Goal: Task Accomplishment & Management: Use online tool/utility

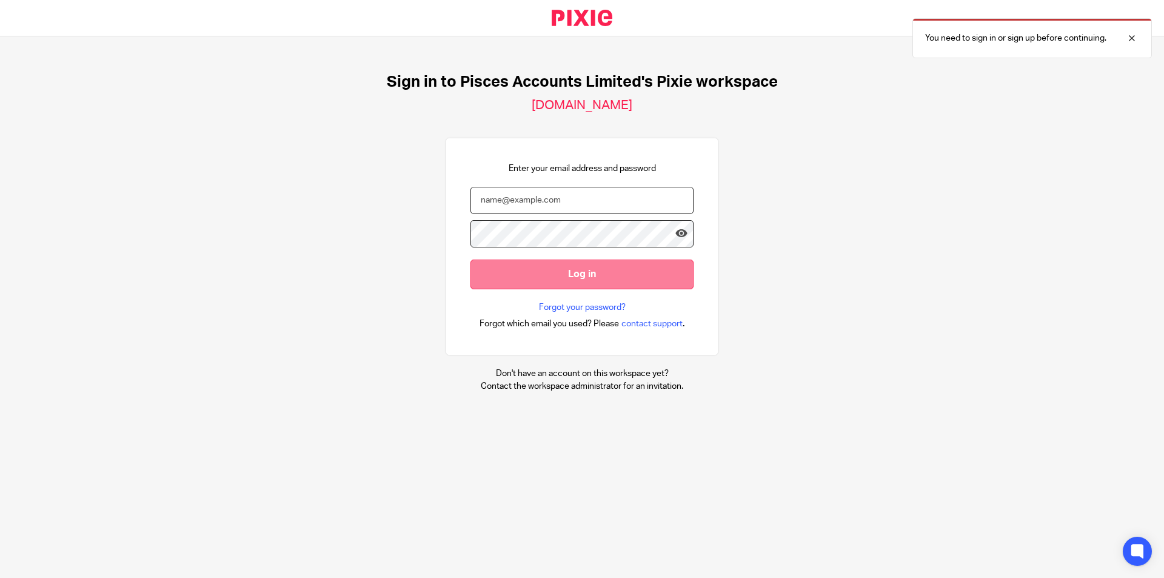
type input "[PERSON_NAME][EMAIL_ADDRESS][DOMAIN_NAME]"
click at [295, 21] on input "Log in" at bounding box center [582, 275] width 223 height 30
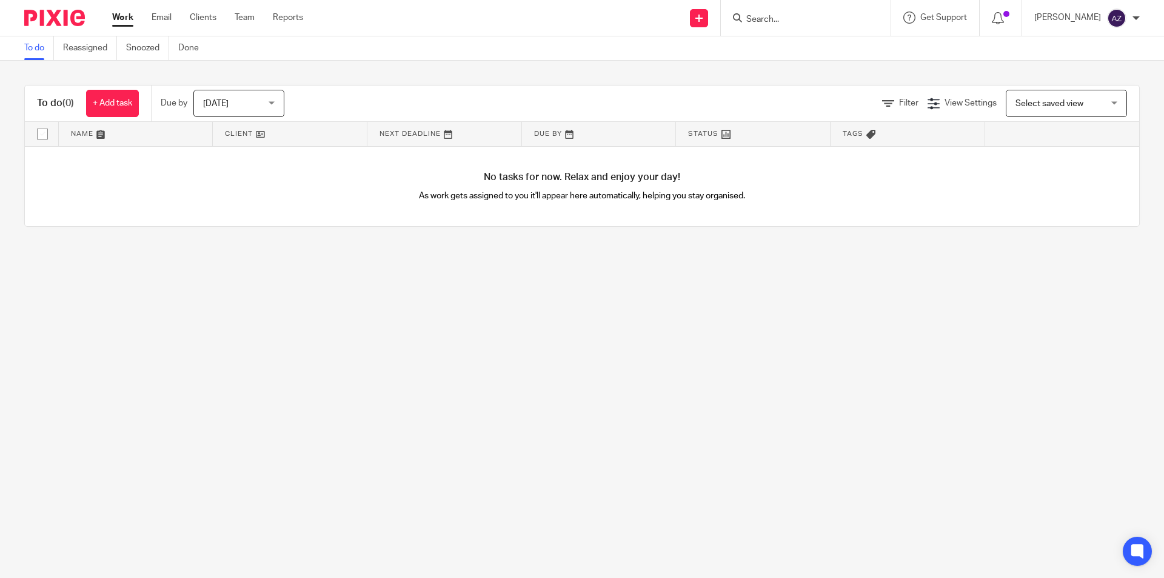
click at [272, 109] on div "Today Today" at bounding box center [238, 103] width 91 height 27
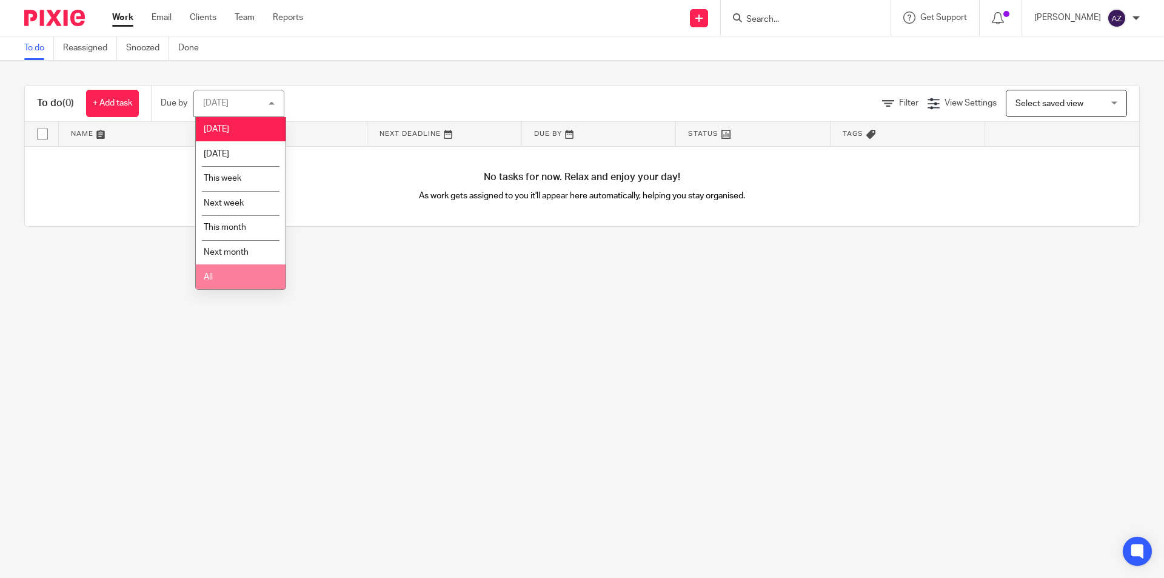
click at [232, 280] on li "All" at bounding box center [241, 276] width 90 height 25
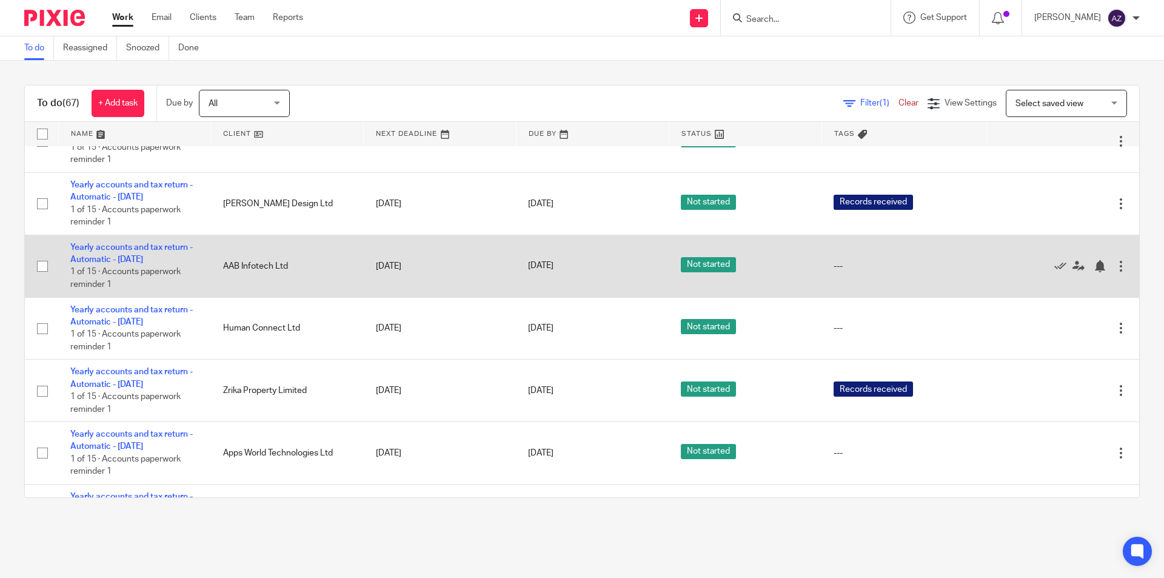
scroll to position [3812, 0]
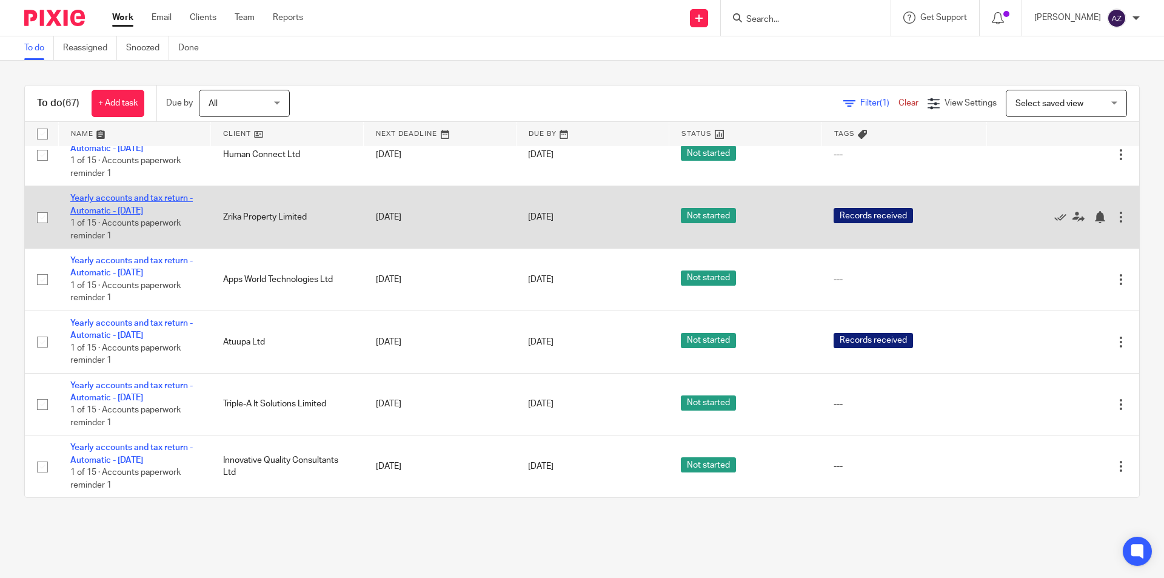
click at [154, 198] on link "Yearly accounts and tax return - Automatic - [DATE]" at bounding box center [131, 204] width 123 height 21
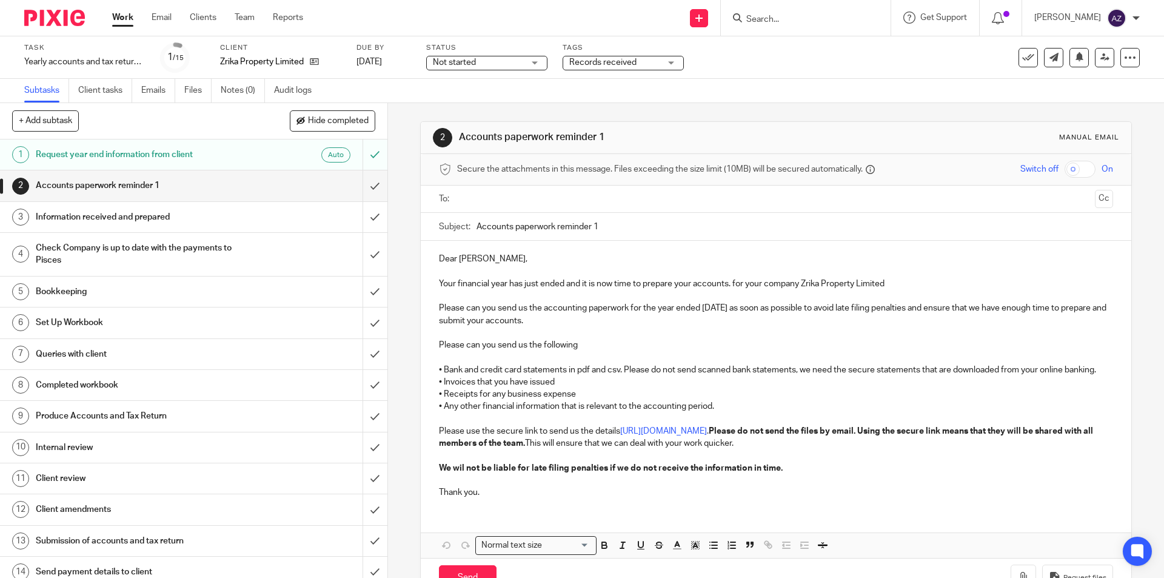
click at [423, 89] on div "Subtasks Client tasks Emails Files Notes (0) Audit logs" at bounding box center [582, 91] width 1164 height 24
click at [426, 90] on div "Subtasks Client tasks Emails Files Notes (0) Audit logs" at bounding box center [582, 91] width 1164 height 24
click at [201, 93] on link "Files" at bounding box center [197, 91] width 27 height 24
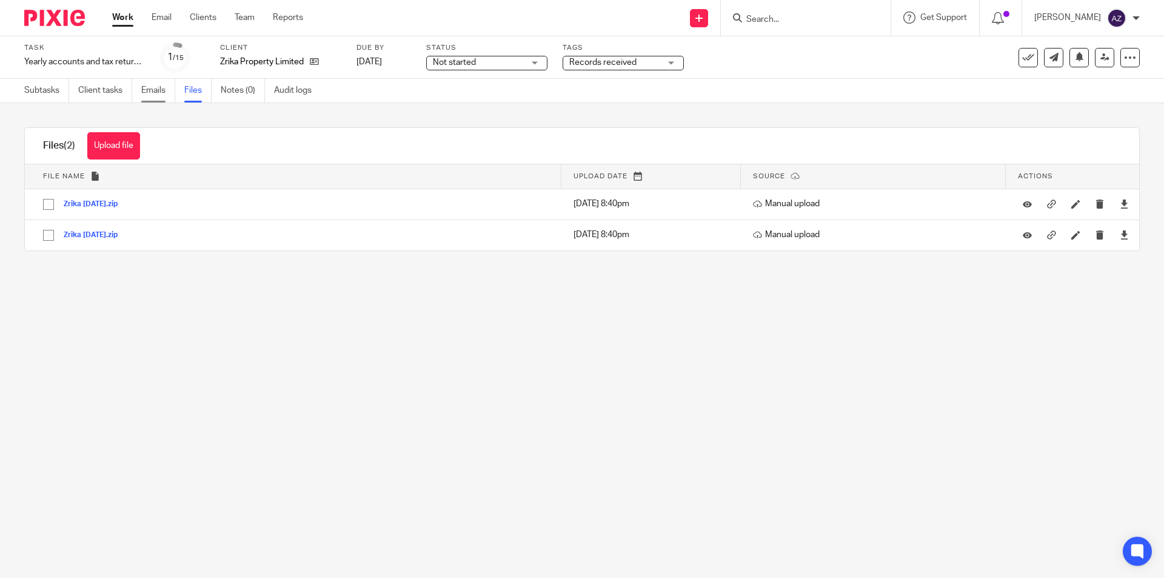
click at [165, 90] on link "Emails" at bounding box center [158, 91] width 34 height 24
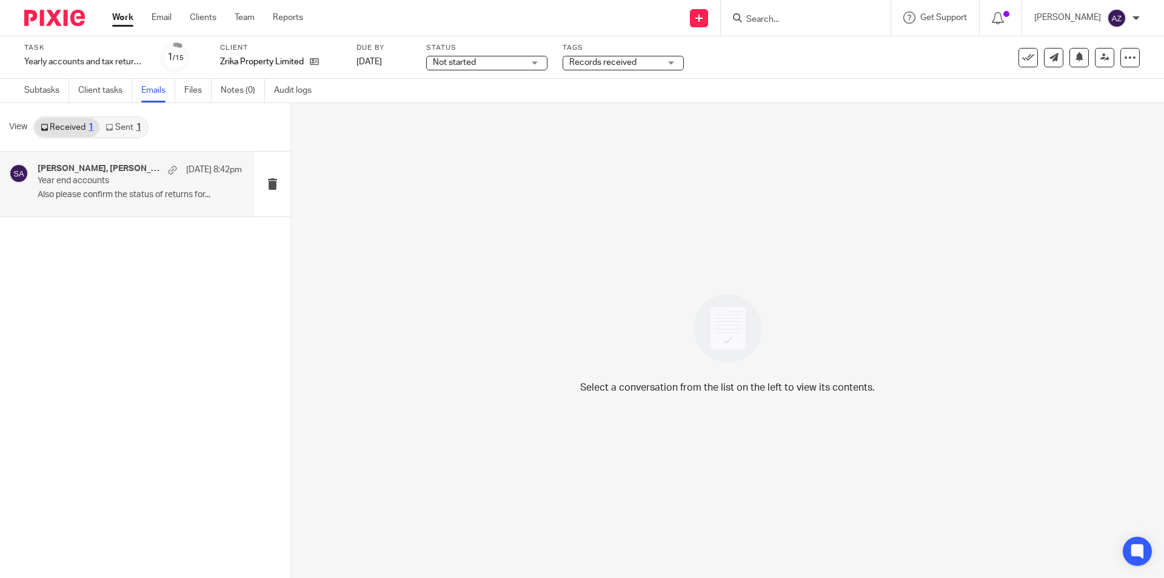
click at [126, 182] on p "Year end accounts" at bounding box center [120, 181] width 164 height 10
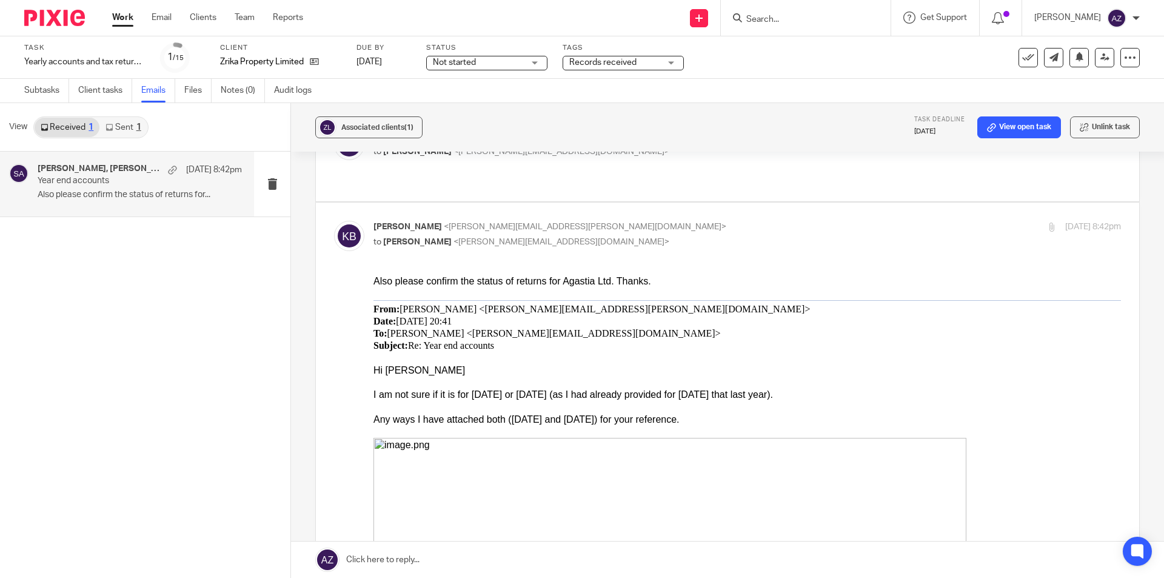
scroll to position [303, 0]
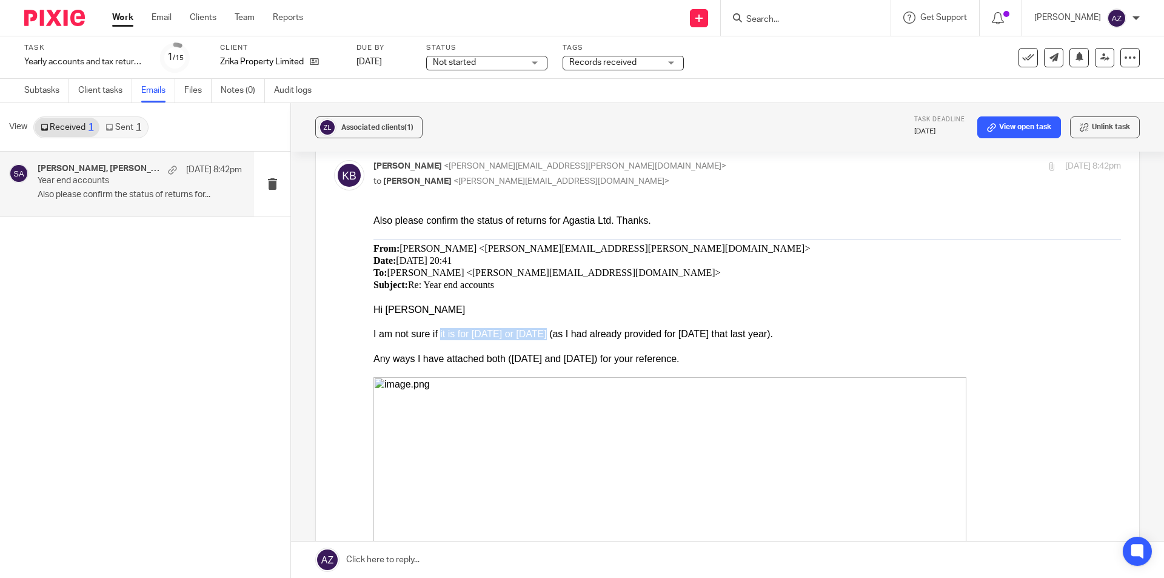
drag, startPoint x: 441, startPoint y: 329, endPoint x: 563, endPoint y: 330, distance: 122.5
click at [548, 330] on div "I am not sure if it is for June 2024 or June 2025 (as I had already provided fo…" at bounding box center [748, 333] width 748 height 12
click at [607, 329] on div "I am not sure if it is for June 2024 or June 2025 (as I had already provided fo…" at bounding box center [748, 333] width 748 height 12
drag, startPoint x: 406, startPoint y: 357, endPoint x: 506, endPoint y: 358, distance: 99.5
click at [489, 357] on div "Any ways I have attached both (Jun 2024 and Jun 2025) for your reference." at bounding box center [748, 358] width 748 height 12
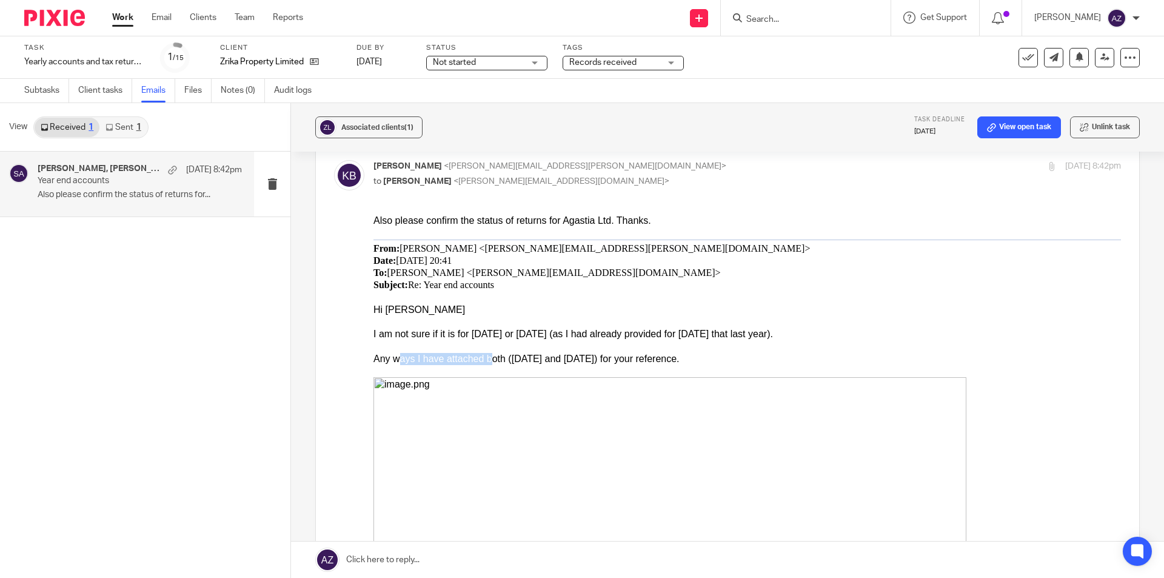
scroll to position [364, 0]
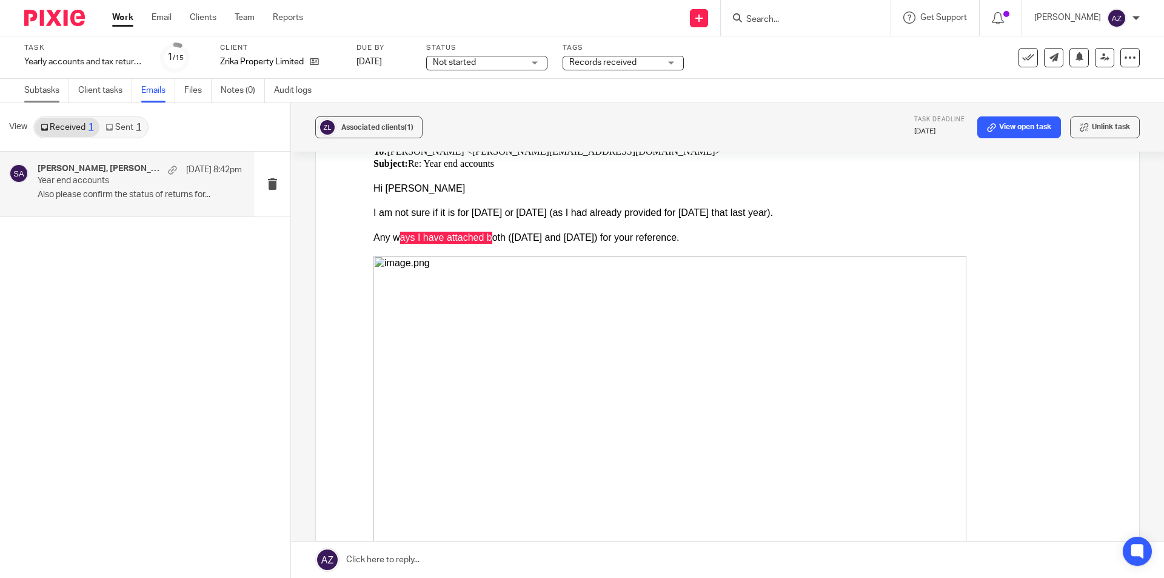
click at [47, 90] on link "Subtasks" at bounding box center [46, 91] width 45 height 24
